Goal: Information Seeking & Learning: Check status

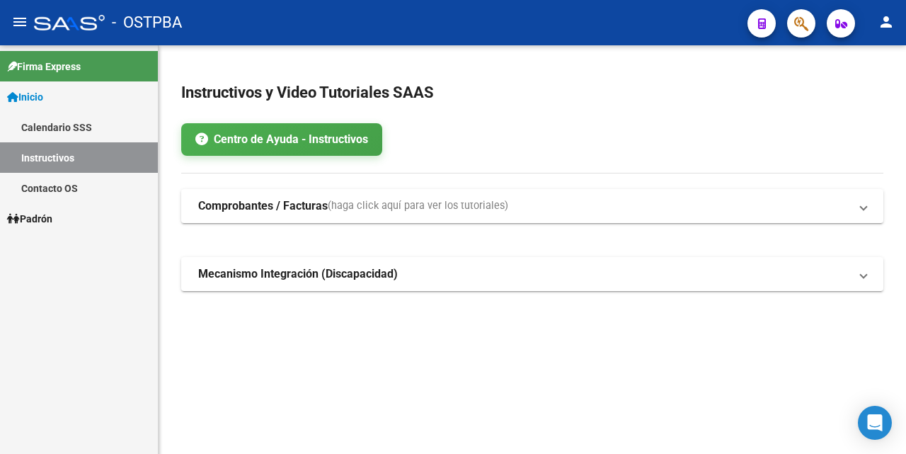
click at [40, 222] on span "Padrón" at bounding box center [29, 219] width 45 height 16
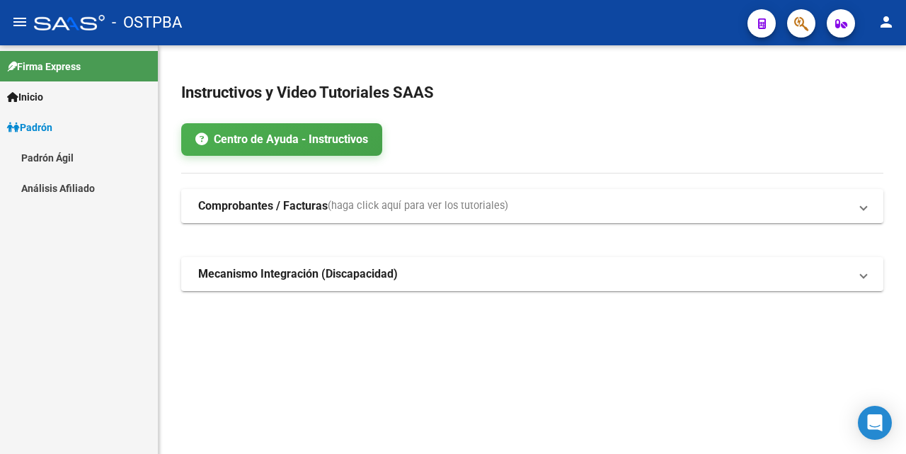
click at [76, 191] on link "Análisis Afiliado" at bounding box center [79, 188] width 158 height 30
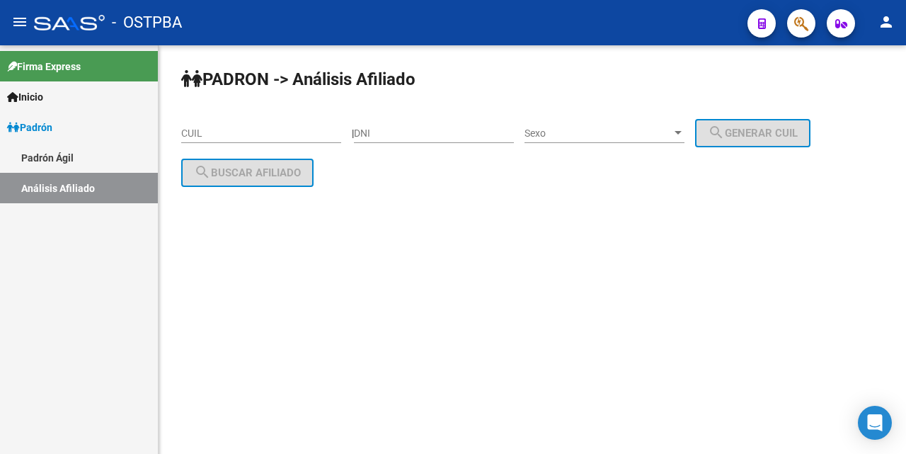
click at [192, 137] on input "CUIL" at bounding box center [261, 133] width 160 height 12
click at [374, 138] on input "DNI" at bounding box center [434, 133] width 160 height 12
type input "38103373"
click at [684, 130] on div at bounding box center [678, 132] width 13 height 11
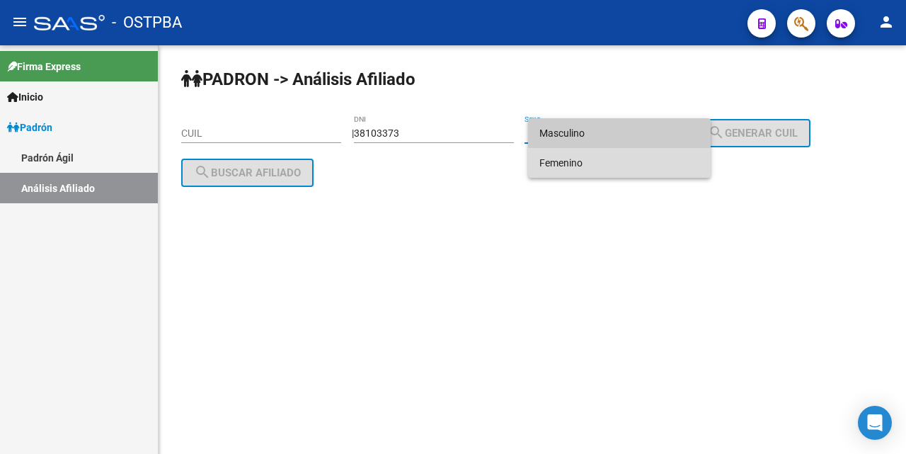
click at [658, 169] on span "Femenino" at bounding box center [619, 163] width 160 height 30
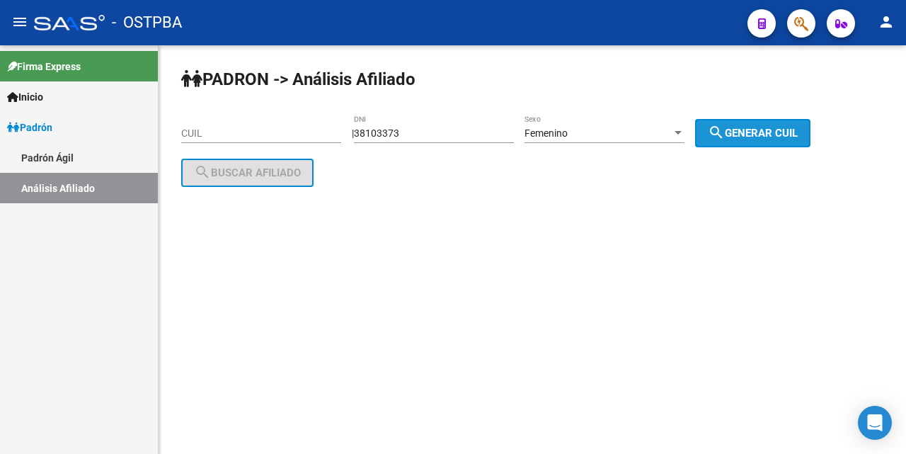
click at [798, 137] on span "search Generar CUIL" at bounding box center [753, 133] width 90 height 13
type input "27-38103373-8"
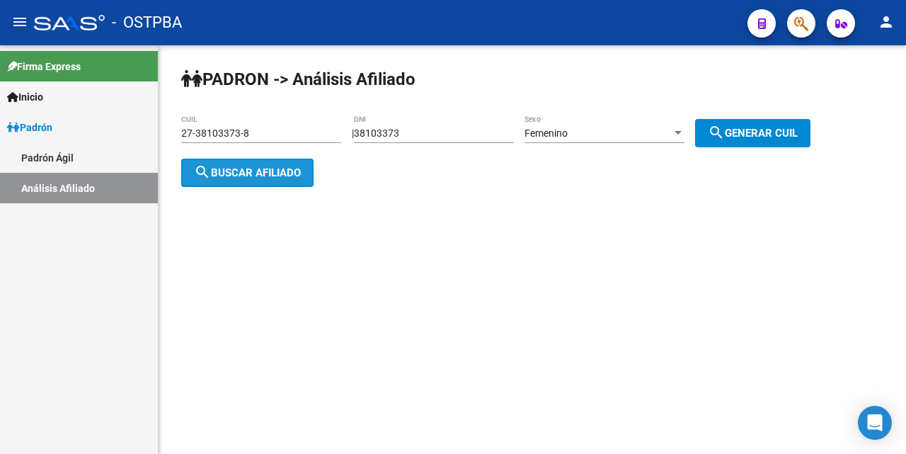
click at [286, 163] on button "search Buscar afiliado" at bounding box center [247, 173] width 132 height 28
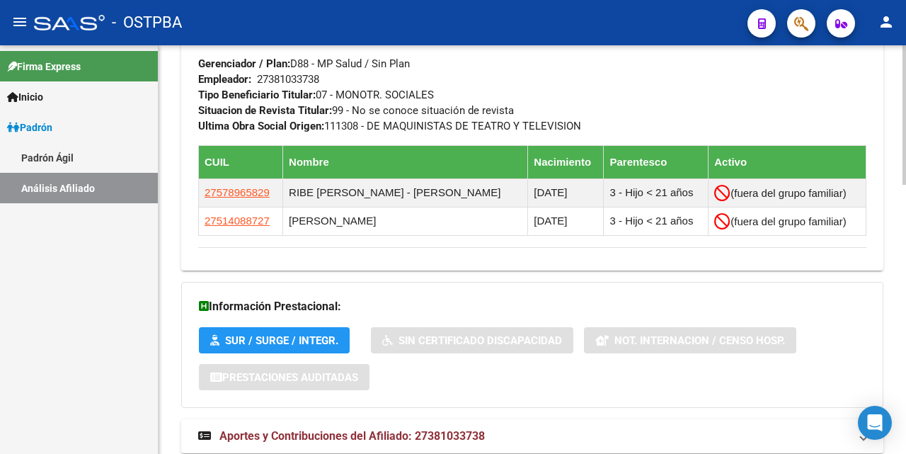
scroll to position [789, 0]
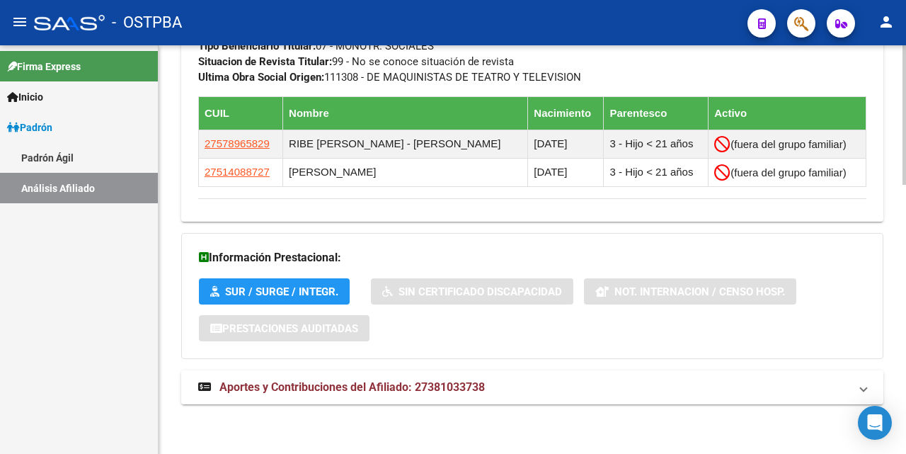
click at [427, 381] on span "Aportes y Contribuciones del Afiliado: 27381033738" at bounding box center [351, 386] width 265 height 13
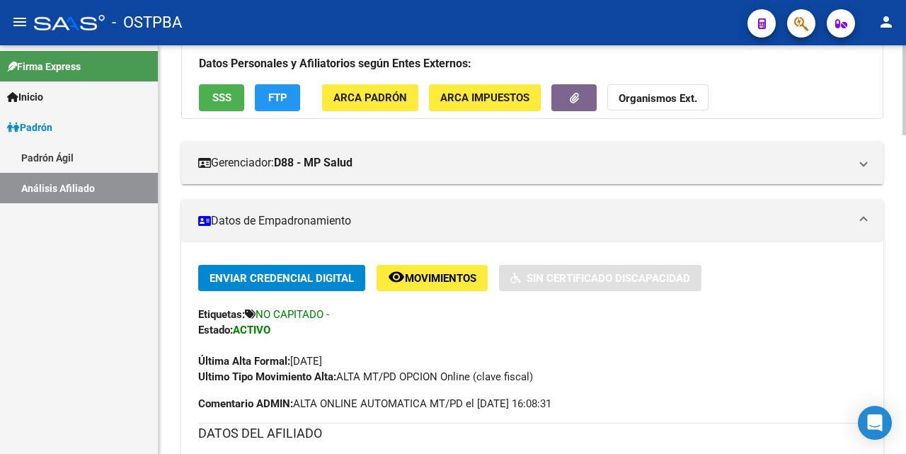
scroll to position [0, 0]
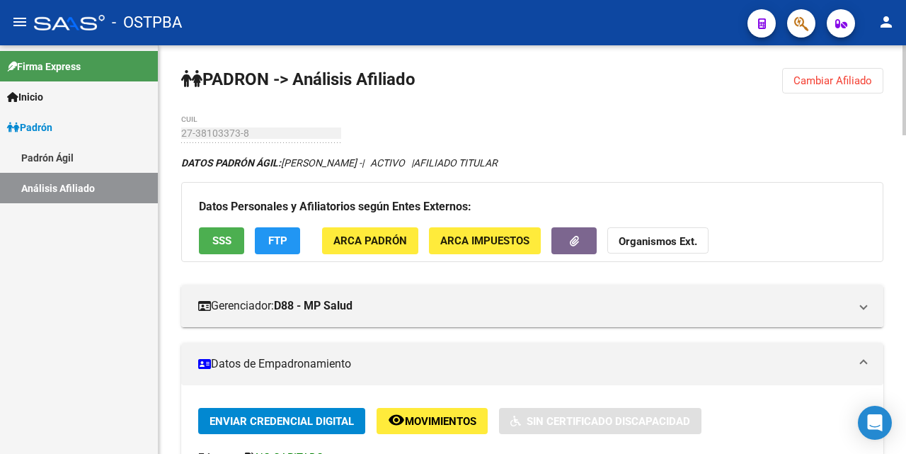
click at [654, 241] on strong "Organismos Ext." at bounding box center [658, 242] width 79 height 13
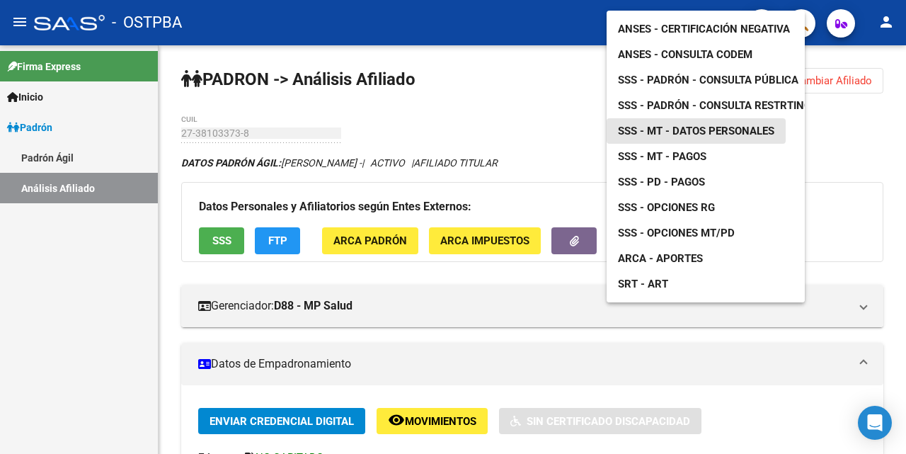
click at [686, 125] on span "SSS - MT - Datos Personales" at bounding box center [696, 131] width 156 height 13
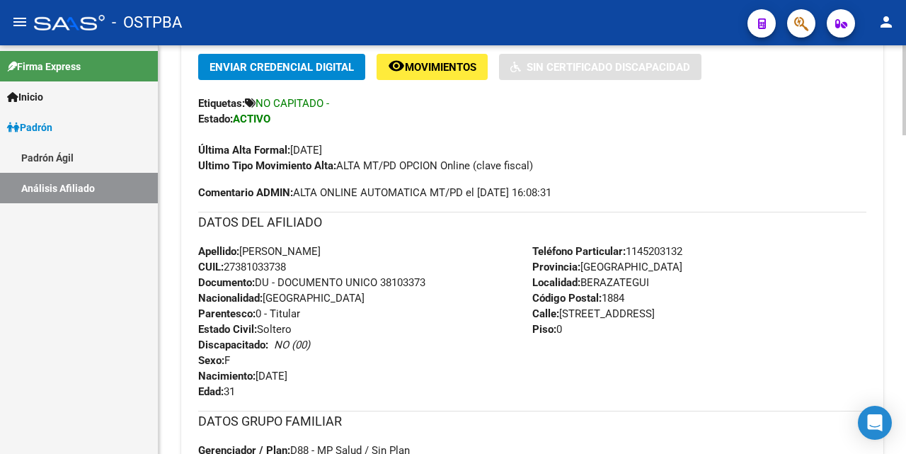
scroll to position [425, 0]
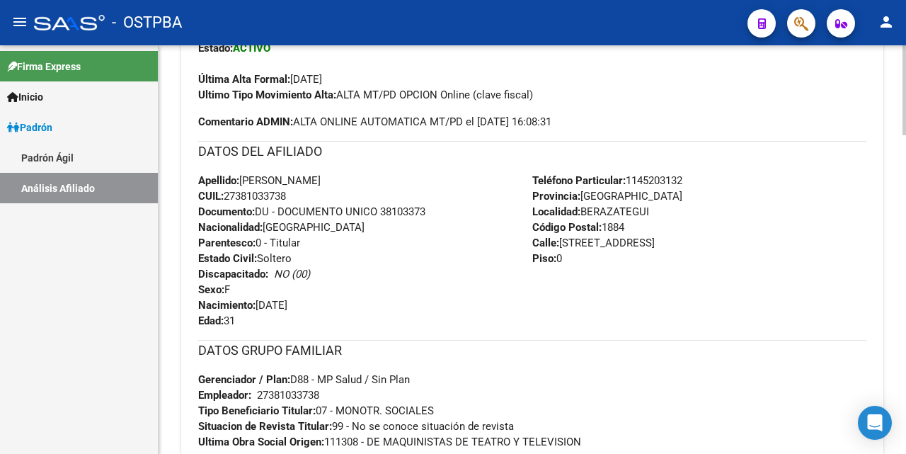
drag, startPoint x: 228, startPoint y: 197, endPoint x: 315, endPoint y: 197, distance: 87.1
click at [315, 197] on div "Apellido: [PERSON_NAME]: 27381033738 Documento: DU - DOCUMENTO UNICO 38103373 N…" at bounding box center [365, 251] width 334 height 156
copy span "27381033738"
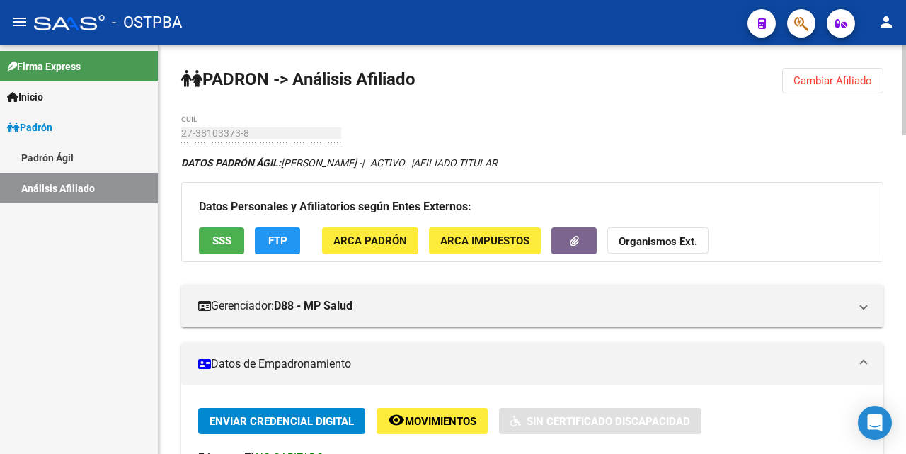
click at [675, 246] on strong "Organismos Ext." at bounding box center [658, 242] width 79 height 13
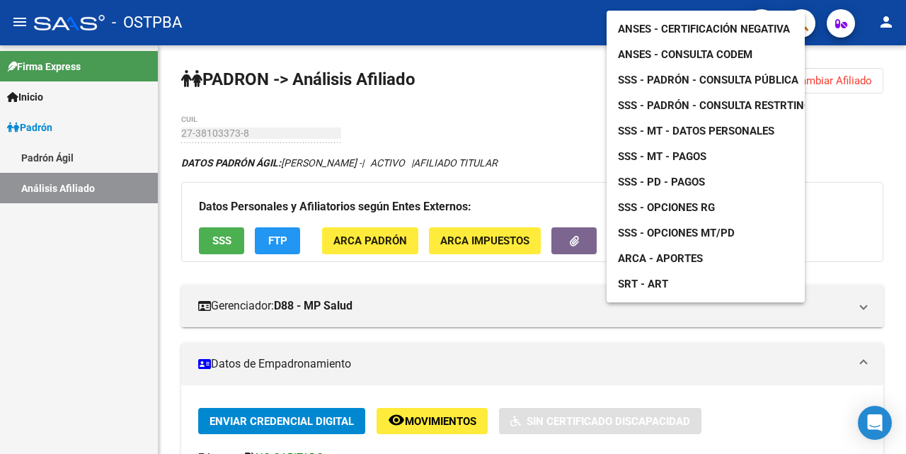
click at [699, 50] on link "ANSES - Consulta CODEM" at bounding box center [685, 54] width 157 height 25
